Goal: Information Seeking & Learning: Learn about a topic

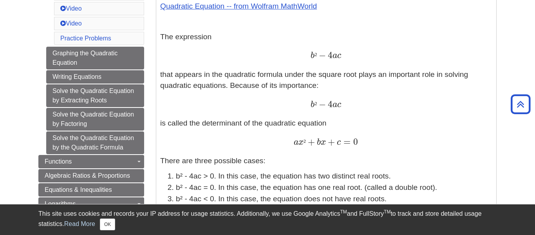
scroll to position [426, 0]
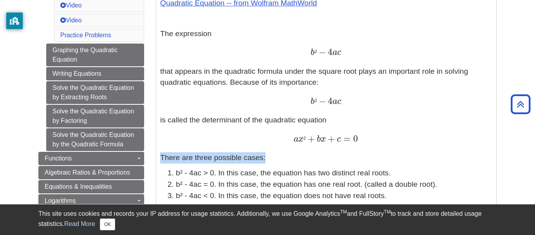
drag, startPoint x: 360, startPoint y: 137, endPoint x: 280, endPoint y: 152, distance: 81.7
click at [280, 152] on p "There are three possible cases:" at bounding box center [326, 157] width 332 height 11
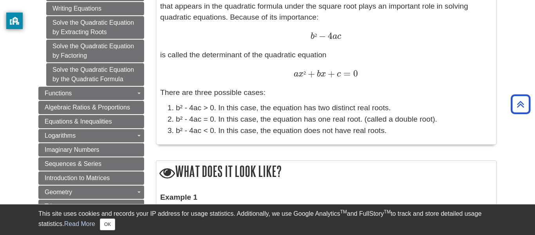
scroll to position [492, 0]
click at [275, 134] on li "b² - 4ac < 0. In this case, the equation does not have real roots." at bounding box center [334, 129] width 316 height 11
click at [275, 132] on li "b² - 4ac < 0. In this case, the equation does not have real roots." at bounding box center [334, 129] width 316 height 11
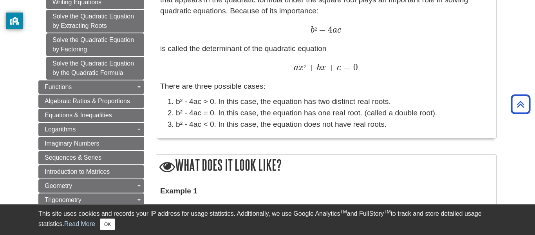
click at [388, 124] on li "b² - 4ac < 0. In this case, the equation does not have real roots." at bounding box center [334, 124] width 316 height 11
drag, startPoint x: 388, startPoint y: 124, endPoint x: 311, endPoint y: 138, distance: 77.7
drag, startPoint x: 174, startPoint y: 121, endPoint x: 284, endPoint y: 129, distance: 110.3
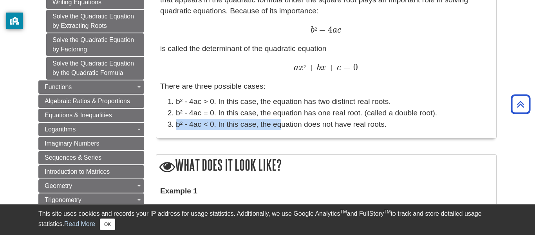
click at [284, 129] on li "b² - 4ac < 0. In this case, the equation does not have real roots." at bounding box center [334, 124] width 316 height 11
drag, startPoint x: 225, startPoint y: 122, endPoint x: 314, endPoint y: 131, distance: 89.0
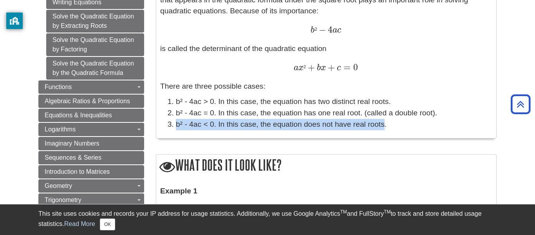
drag, startPoint x: 387, startPoint y: 125, endPoint x: 164, endPoint y: 121, distance: 223.3
click at [164, 121] on ol "b² - 4ac > 0. In this case, the equation has two distinct real roots. b² - 4ac …" at bounding box center [326, 113] width 332 height 34
